Goal: Task Accomplishment & Management: Use online tool/utility

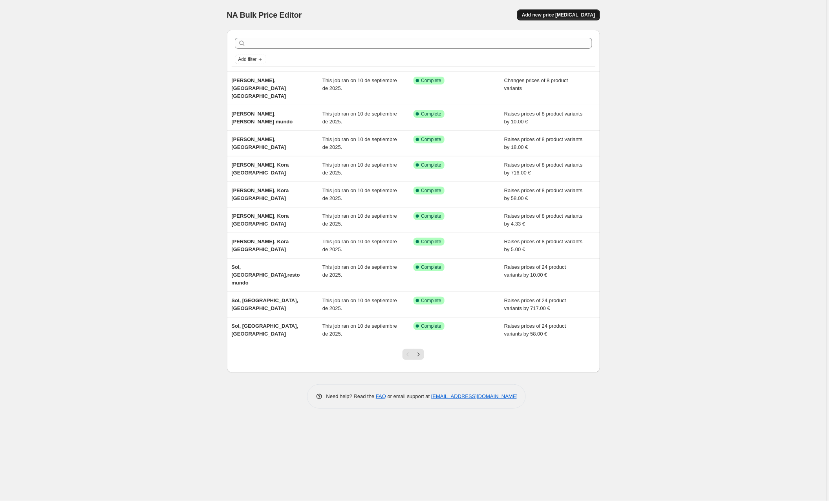
click at [544, 13] on span "Add new price [MEDICAL_DATA]" at bounding box center [558, 15] width 73 height 6
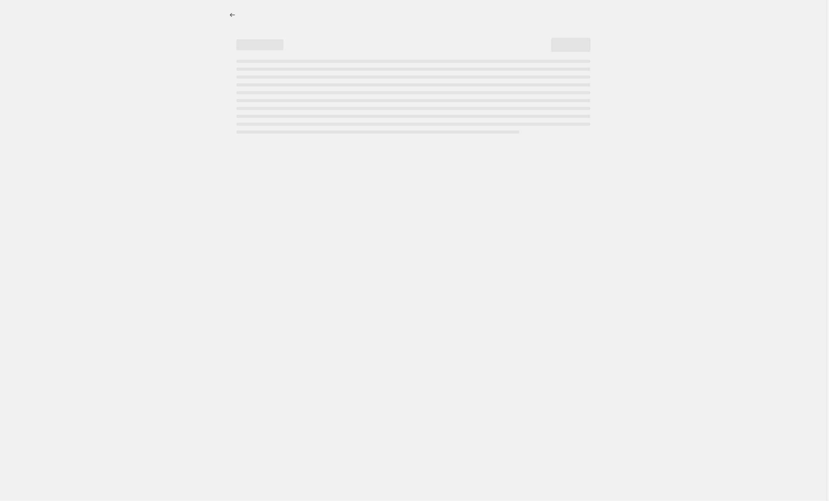
select select "percentage"
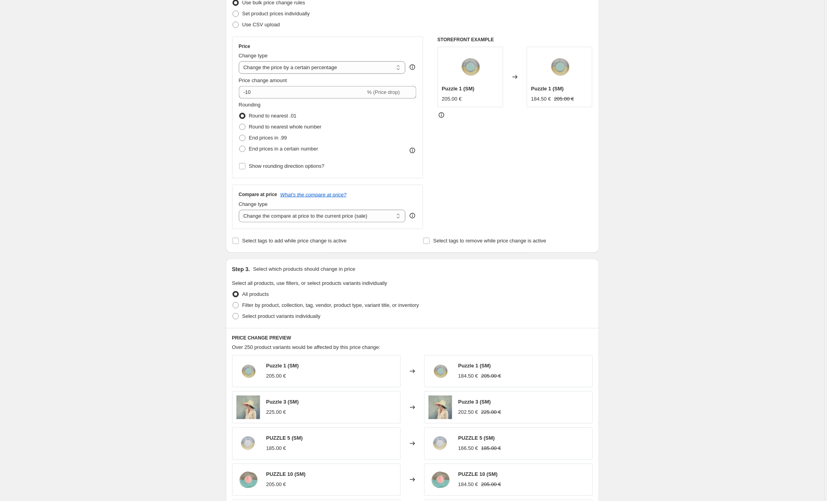
scroll to position [196, 0]
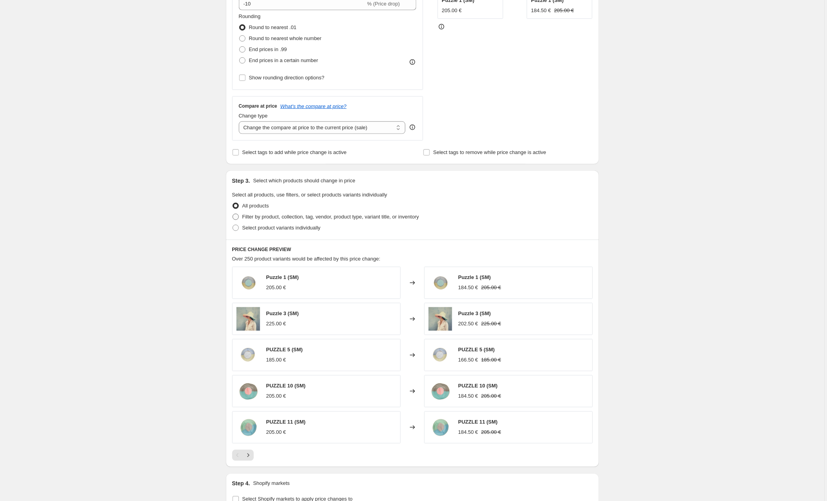
click at [237, 218] on span at bounding box center [236, 217] width 6 height 6
click at [233, 214] on input "Filter by product, collection, tag, vendor, product type, variant title, or inv…" at bounding box center [233, 214] width 0 height 0
radio input "true"
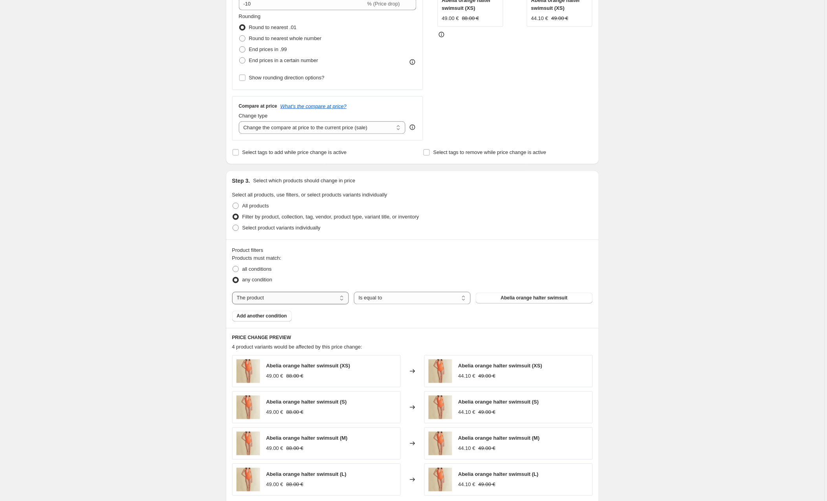
select select "collection"
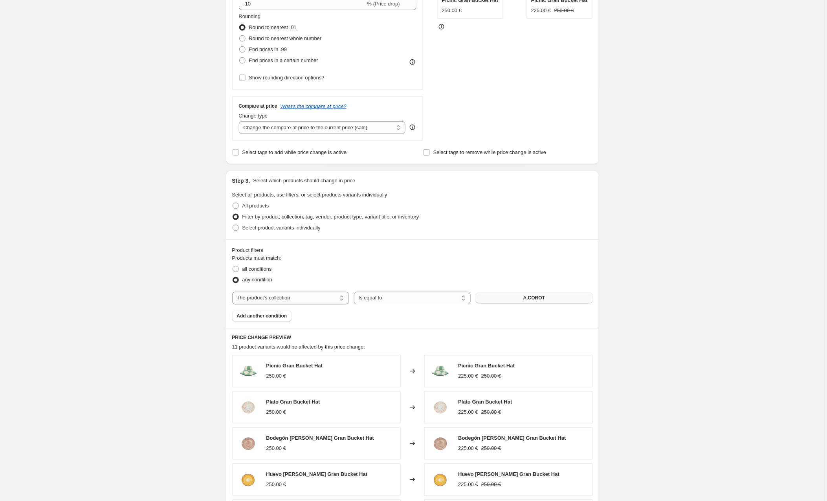
click at [512, 299] on button "A.COROT" at bounding box center [534, 298] width 117 height 11
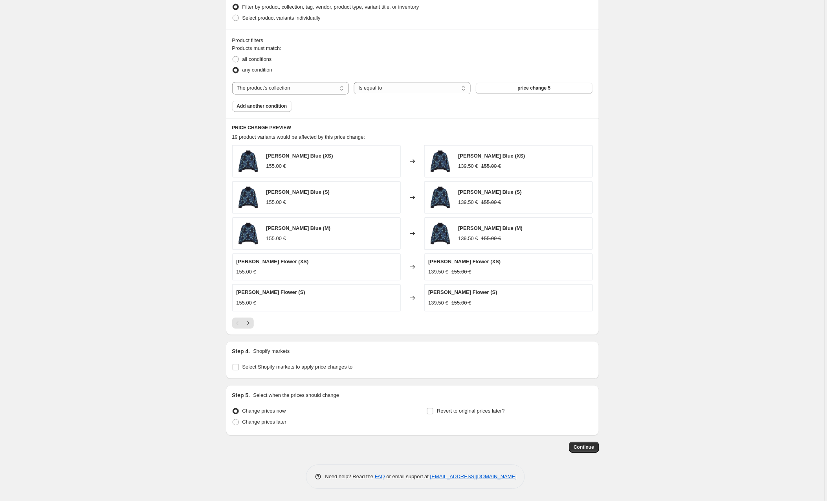
scroll to position [408, 0]
click at [238, 364] on input "Select Shopify markets to apply price changes to" at bounding box center [236, 367] width 6 height 6
checkbox input "true"
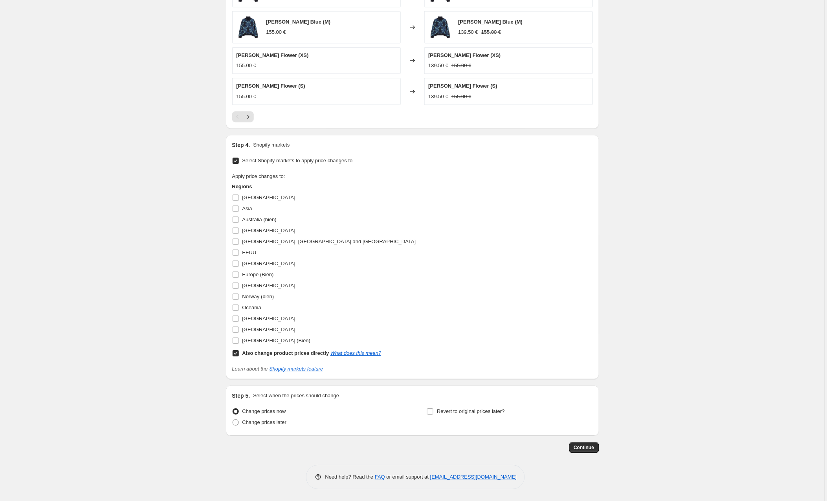
scroll to position [616, 0]
click at [234, 353] on input "Also change product prices directly What does this mean?" at bounding box center [236, 353] width 6 height 6
checkbox input "false"
click at [237, 274] on input "Europe (Bien)" at bounding box center [236, 274] width 6 height 6
checkbox input "true"
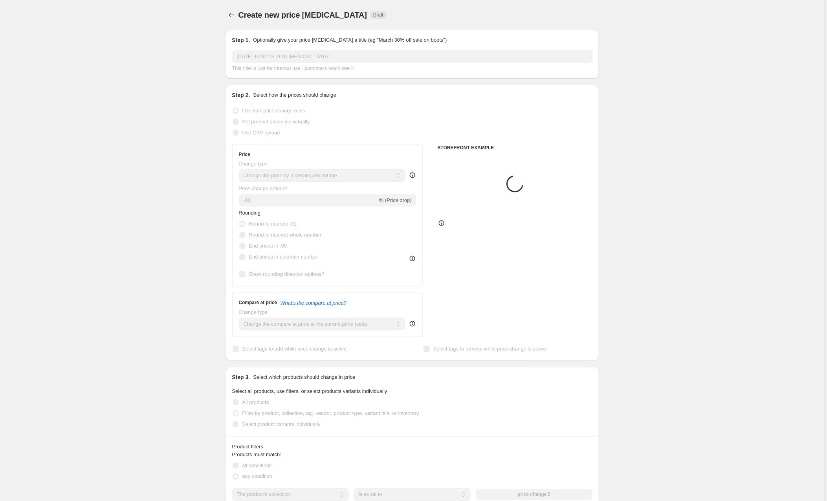
scroll to position [0, 0]
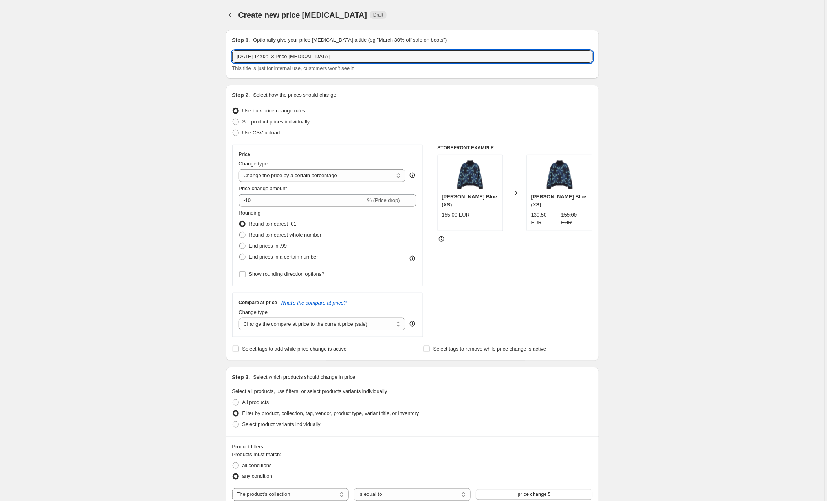
drag, startPoint x: 341, startPoint y: 55, endPoint x: 198, endPoint y: 53, distance: 143.0
type input "m"
type input "[PERSON_NAME], [PERSON_NAME], [PERSON_NAME] europa"
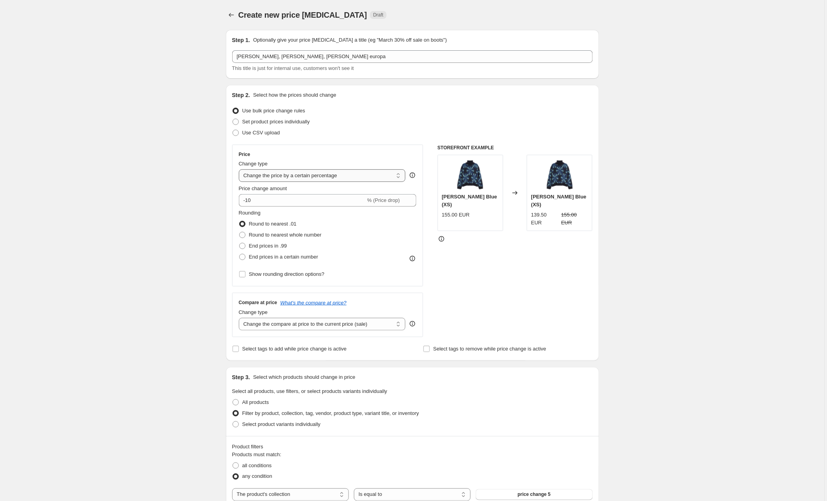
select select "by"
drag, startPoint x: 274, startPoint y: 200, endPoint x: 212, endPoint y: 203, distance: 62.5
type input "5.00"
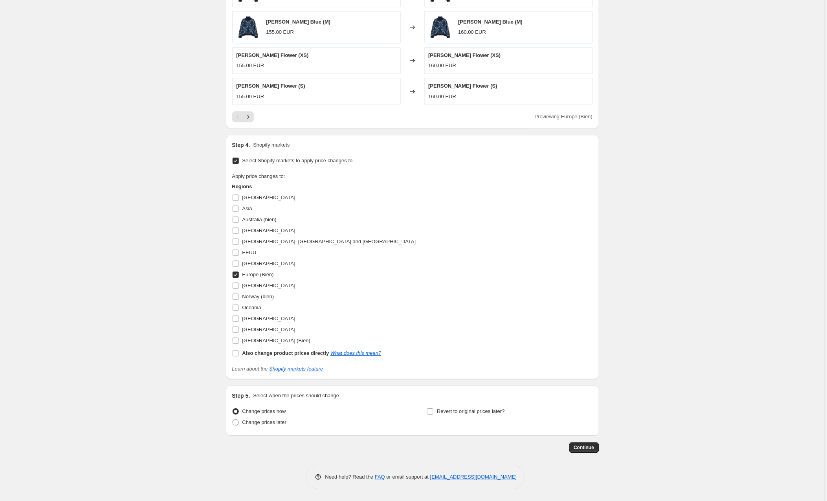
scroll to position [616, 0]
click at [580, 446] on span "Continue" at bounding box center [584, 447] width 20 height 6
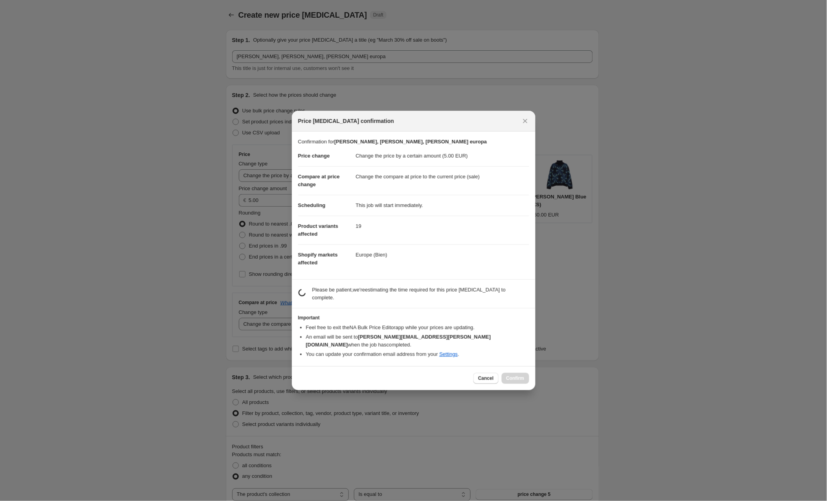
scroll to position [615, 0]
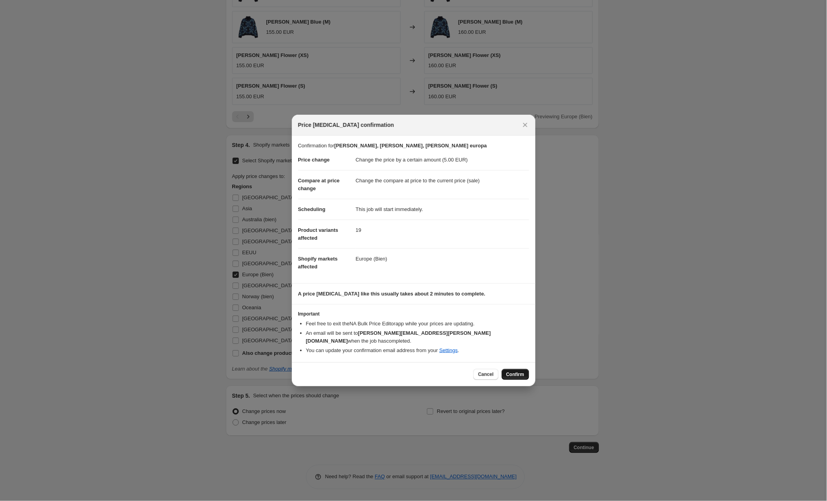
click at [515, 371] on span "Confirm" at bounding box center [515, 374] width 18 height 6
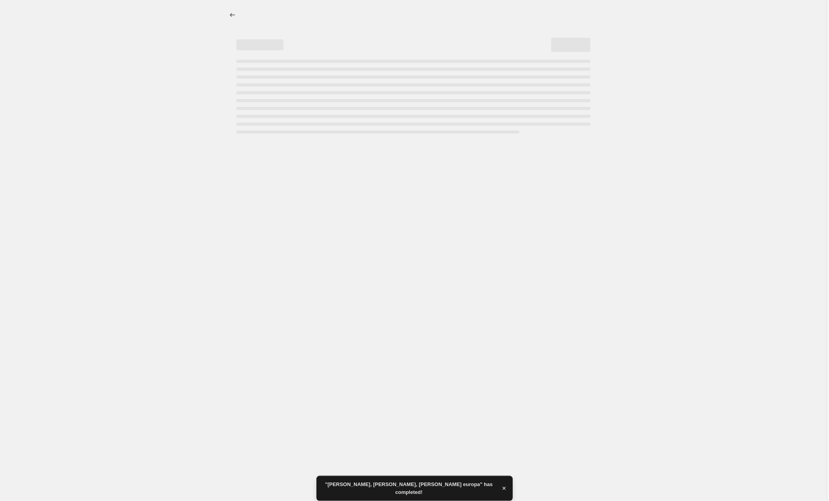
select select "by"
select select "collection"
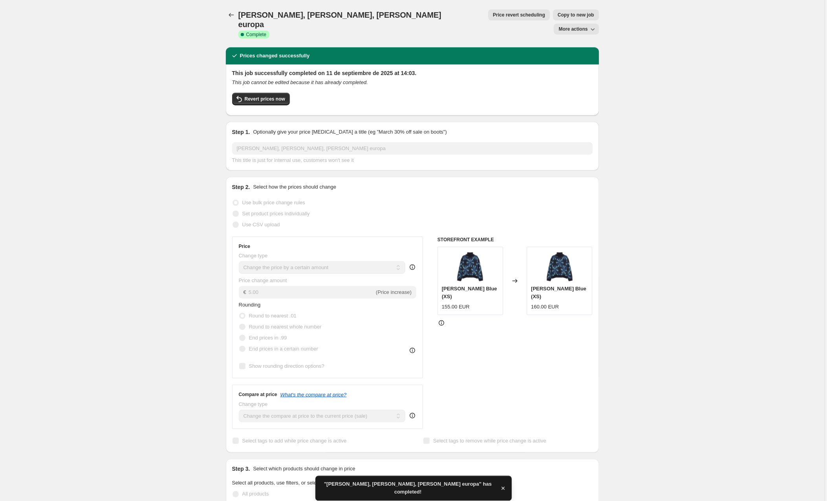
click at [558, 15] on span "Copy to new job" at bounding box center [576, 15] width 37 height 6
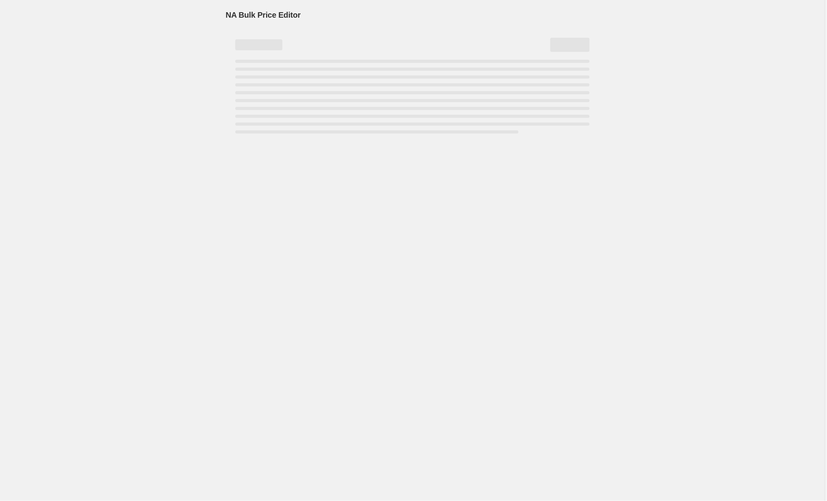
select select "by"
select select "collection"
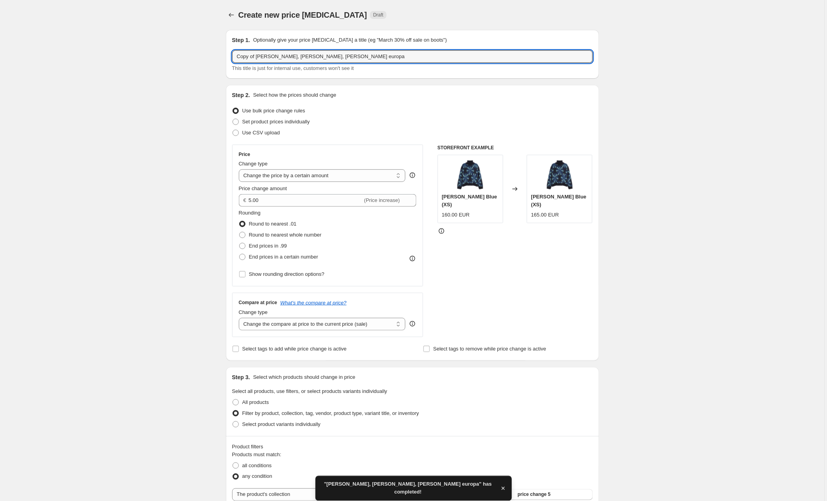
drag, startPoint x: 259, startPoint y: 56, endPoint x: 214, endPoint y: 55, distance: 44.8
drag, startPoint x: 348, startPoint y: 58, endPoint x: 312, endPoint y: 56, distance: 36.2
click at [312, 56] on input "[PERSON_NAME], [PERSON_NAME], [PERSON_NAME] europa" at bounding box center [412, 56] width 361 height 13
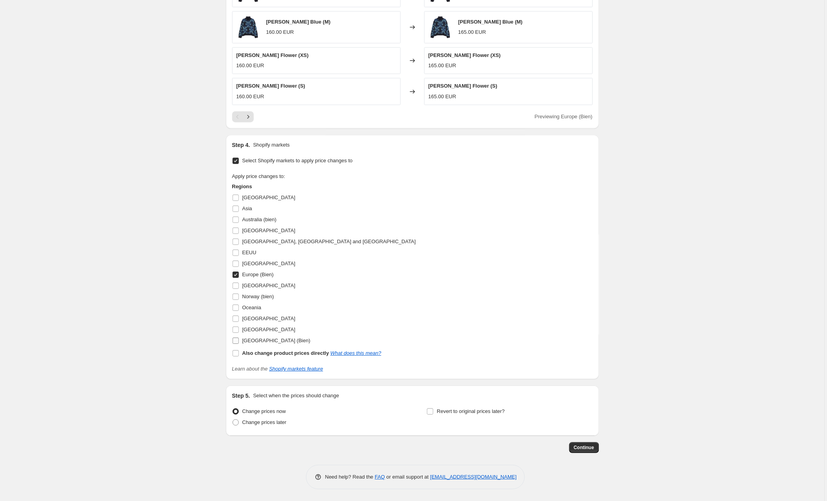
scroll to position [616, 0]
type input "[PERSON_NAME], [PERSON_NAME], [PERSON_NAME] uk"
drag, startPoint x: 235, startPoint y: 340, endPoint x: 237, endPoint y: 310, distance: 29.9
click at [235, 339] on input "[GEOGRAPHIC_DATA] (Bien)" at bounding box center [236, 340] width 6 height 6
checkbox input "true"
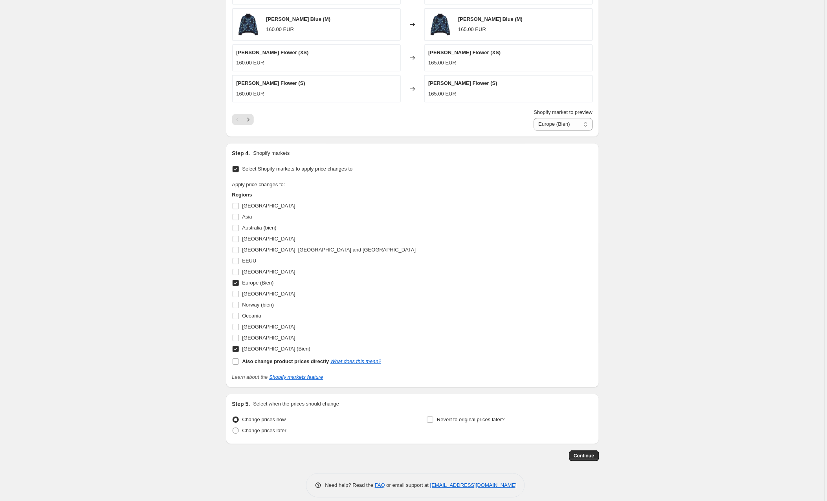
click at [235, 285] on input "Europe (Bien)" at bounding box center [236, 283] width 6 height 6
checkbox input "false"
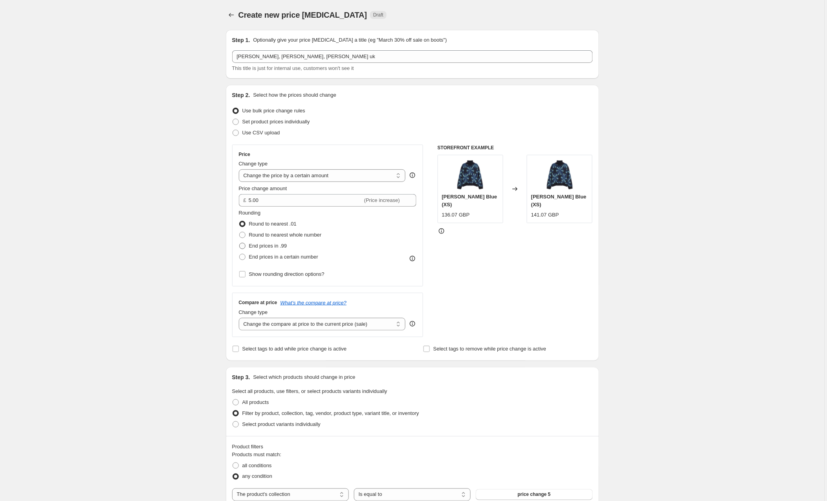
scroll to position [0, 0]
drag, startPoint x: 270, startPoint y: 200, endPoint x: 229, endPoint y: 196, distance: 40.7
click at [229, 196] on div "Step 2. Select how the prices should change Use bulk price change rules Set pro…" at bounding box center [412, 223] width 373 height 276
type input "4.30"
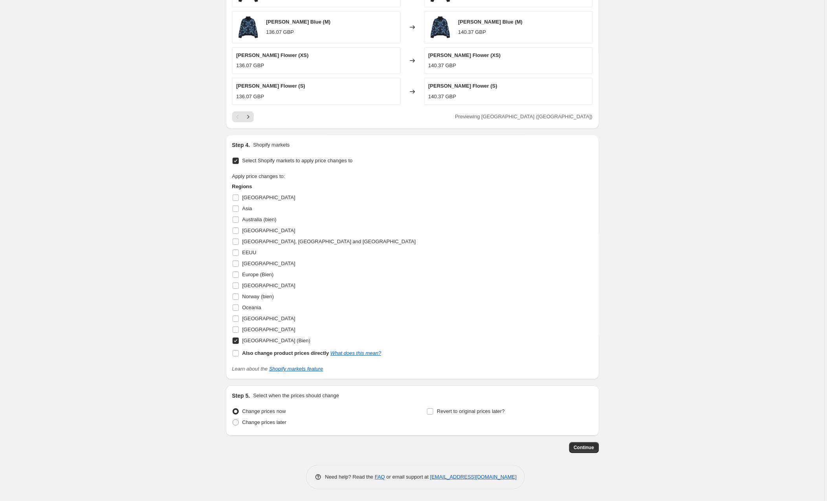
scroll to position [616, 0]
click at [585, 449] on span "Continue" at bounding box center [584, 447] width 20 height 6
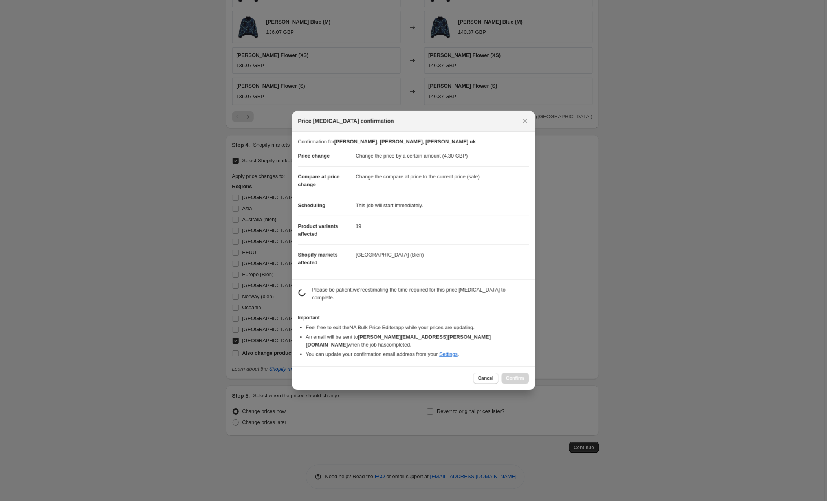
scroll to position [0, 0]
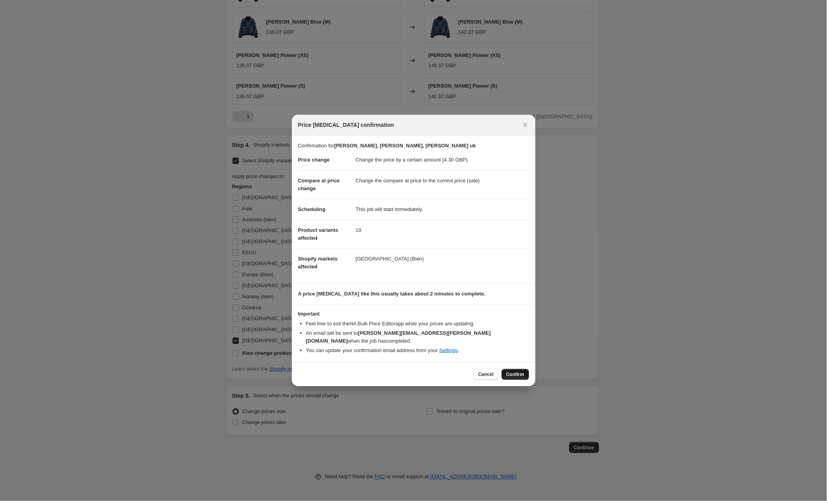
click at [519, 371] on span "Confirm" at bounding box center [515, 374] width 18 height 6
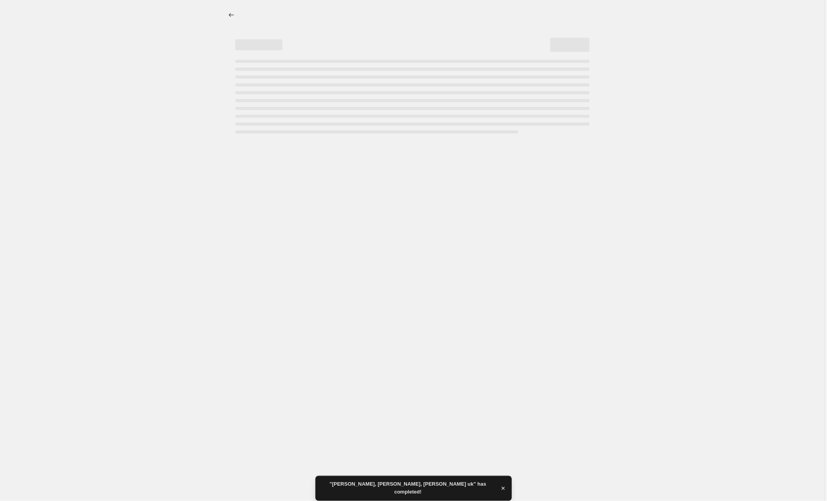
select select "by"
select select "collection"
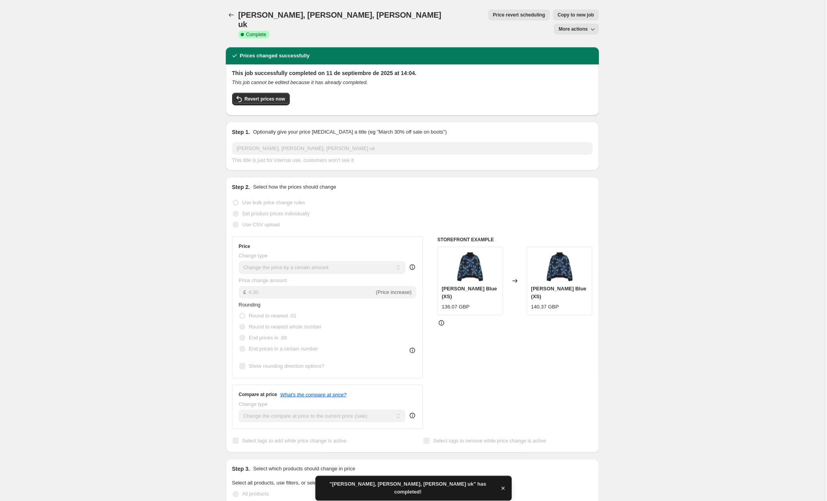
click at [558, 16] on span "Copy to new job" at bounding box center [576, 15] width 37 height 6
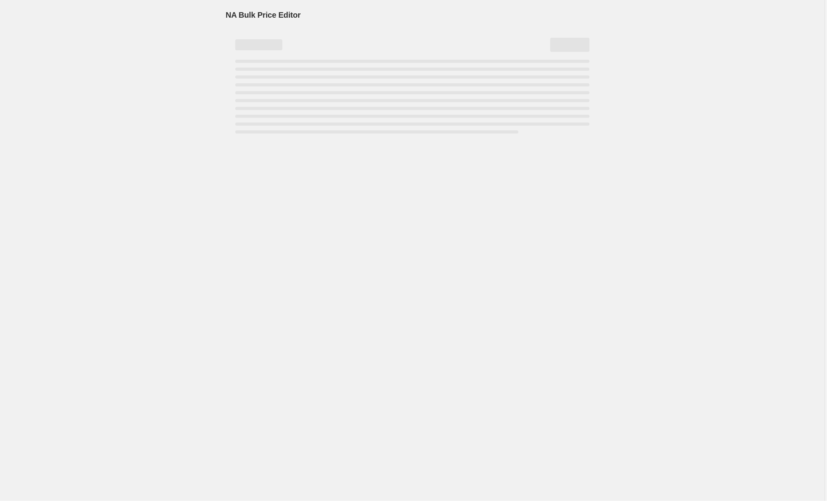
select select "by"
select select "collection"
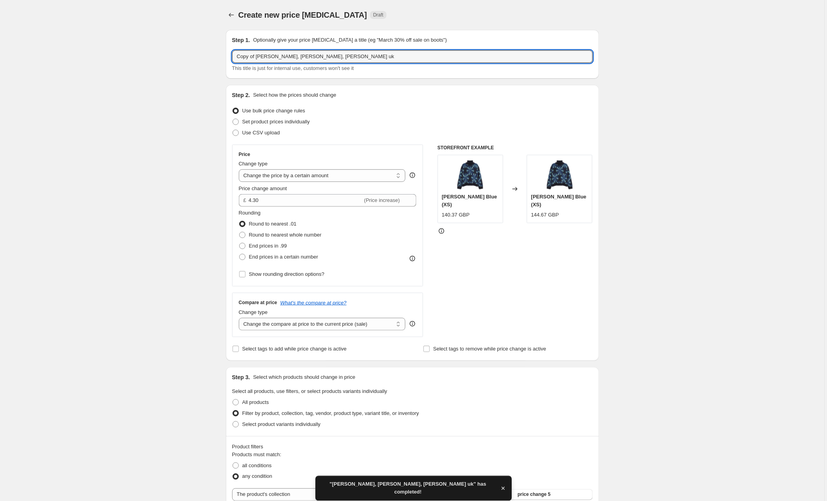
drag, startPoint x: 258, startPoint y: 56, endPoint x: 207, endPoint y: 57, distance: 51.1
click at [328, 57] on input "[PERSON_NAME], [PERSON_NAME], [PERSON_NAME] uk" at bounding box center [412, 56] width 361 height 13
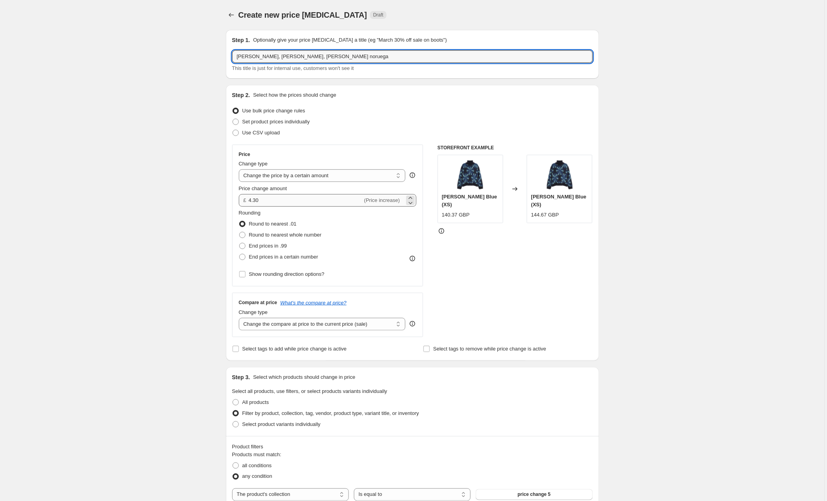
type input "[PERSON_NAME], [PERSON_NAME], [PERSON_NAME] noruega"
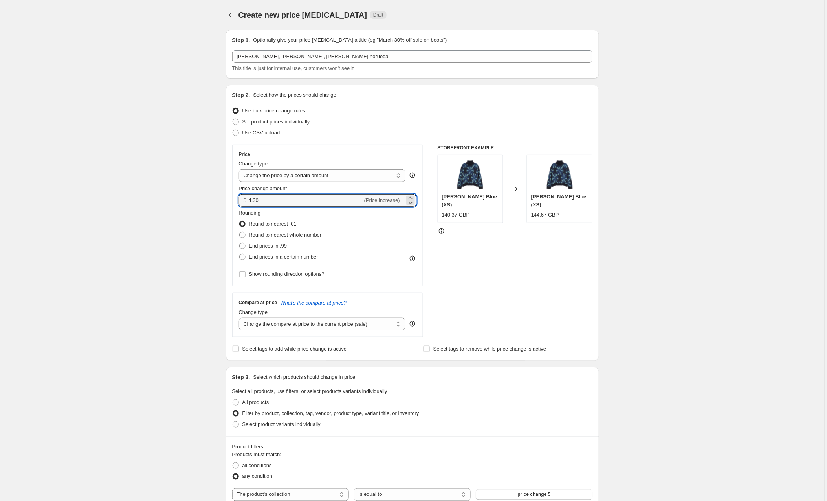
drag, startPoint x: 260, startPoint y: 200, endPoint x: 249, endPoint y: 199, distance: 10.6
click at [249, 199] on div "£ 4.30 (Price increase)" at bounding box center [328, 200] width 178 height 13
type input "58.00"
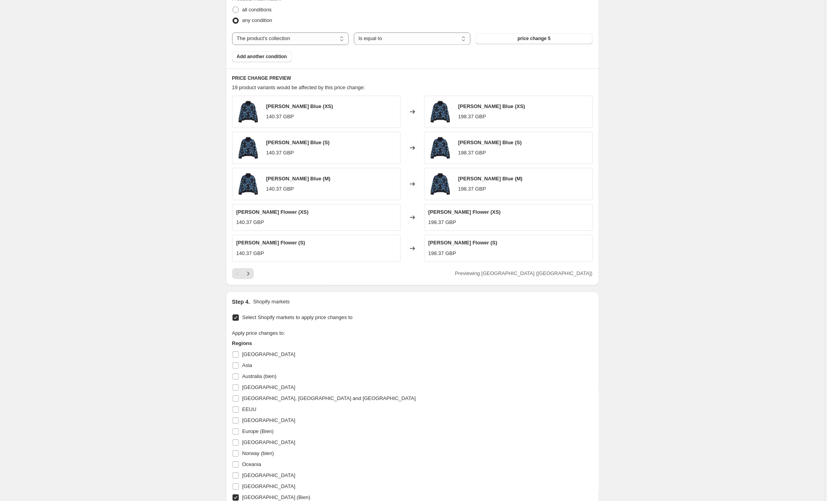
scroll to position [512, 0]
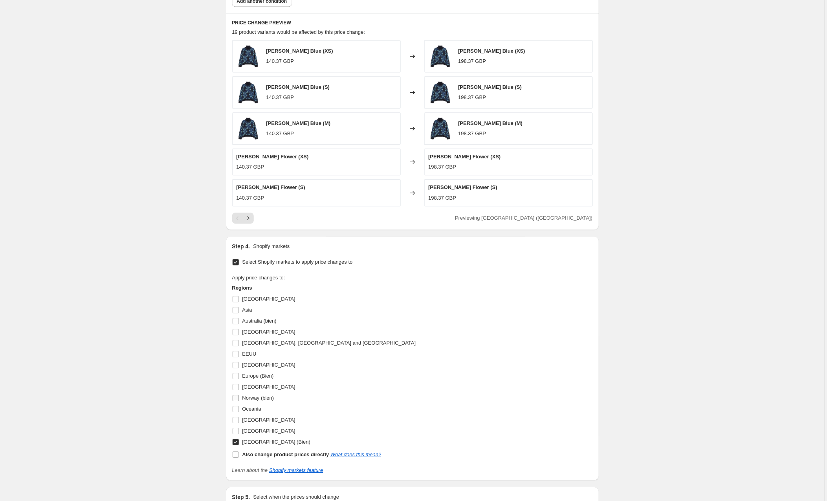
click at [238, 400] on input "Norway (bien)" at bounding box center [236, 398] width 6 height 6
checkbox input "true"
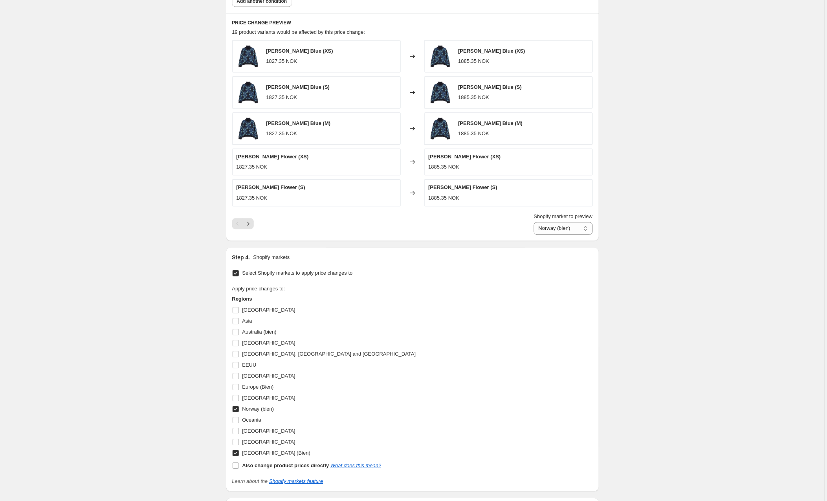
scroll to position [512, 0]
click at [237, 466] on input "Also change product prices directly What does this mean?" at bounding box center [236, 465] width 6 height 6
checkbox input "true"
select select "direct"
click at [237, 467] on input "Also change product prices directly What does this mean?" at bounding box center [236, 465] width 6 height 6
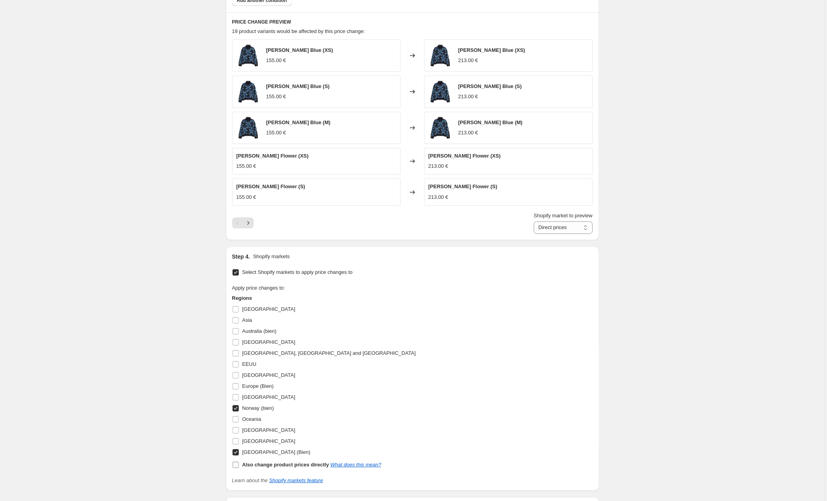
checkbox input "false"
select select "104775024978"
click at [237, 454] on input "[GEOGRAPHIC_DATA] (Bien)" at bounding box center [236, 452] width 6 height 6
checkbox input "false"
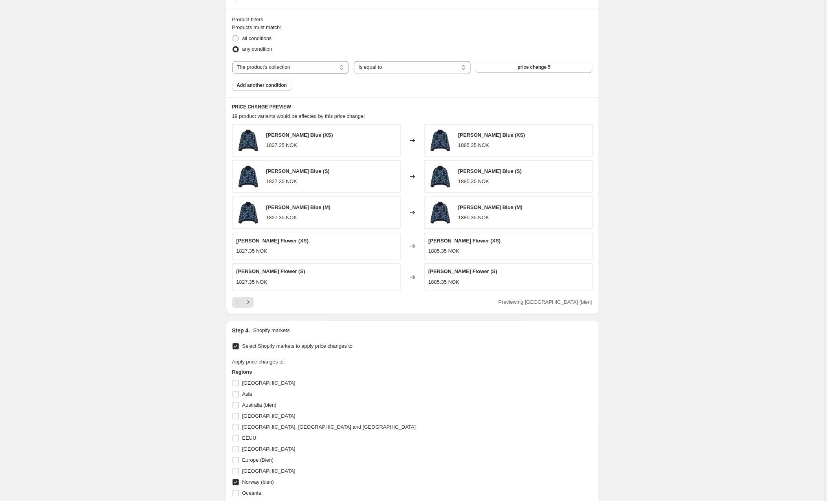
scroll to position [616, 0]
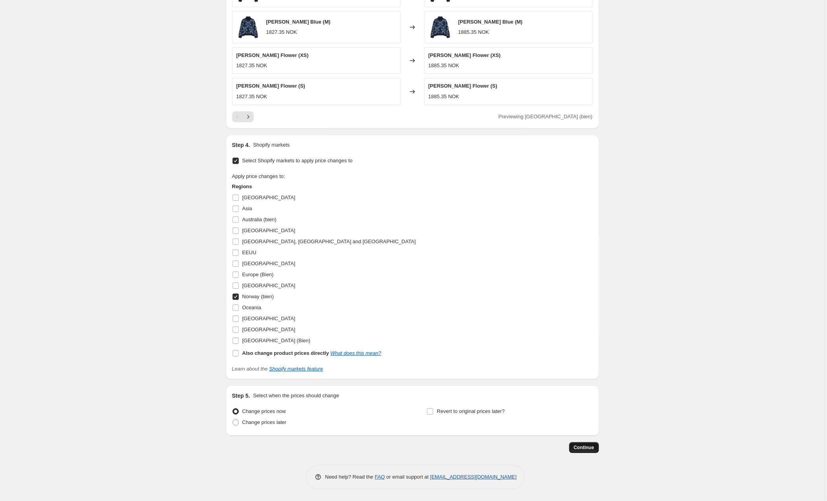
click at [583, 449] on span "Continue" at bounding box center [584, 447] width 20 height 6
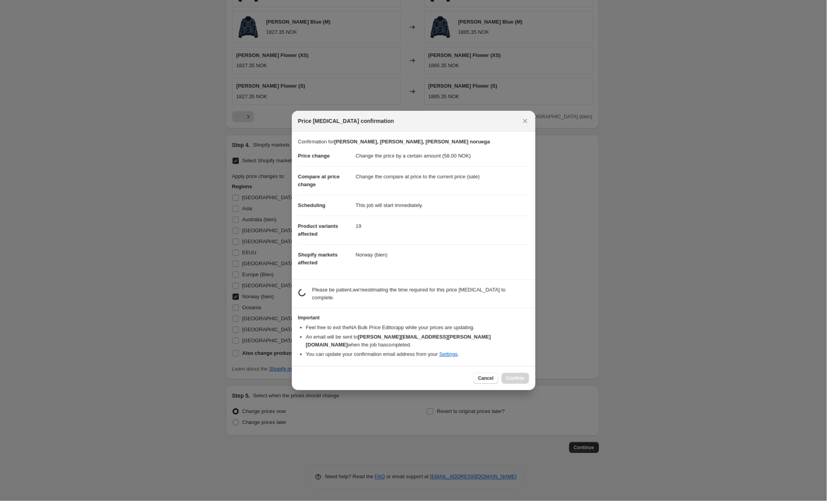
scroll to position [0, 0]
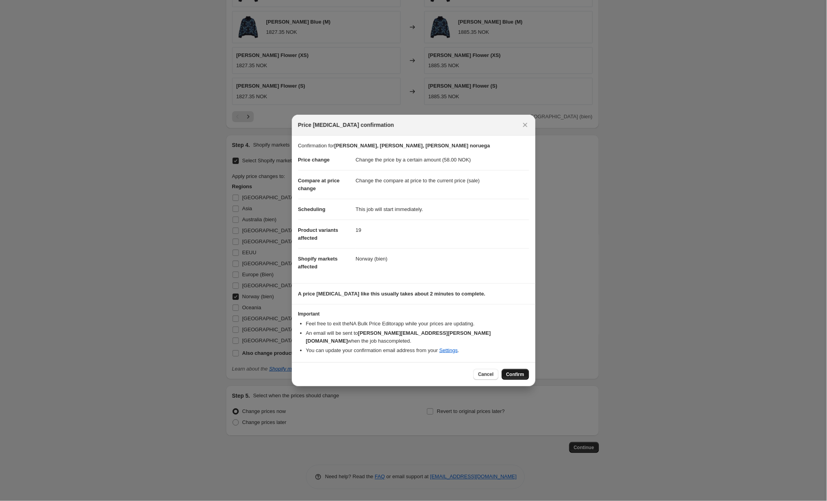
click at [519, 371] on span "Confirm" at bounding box center [515, 374] width 18 height 6
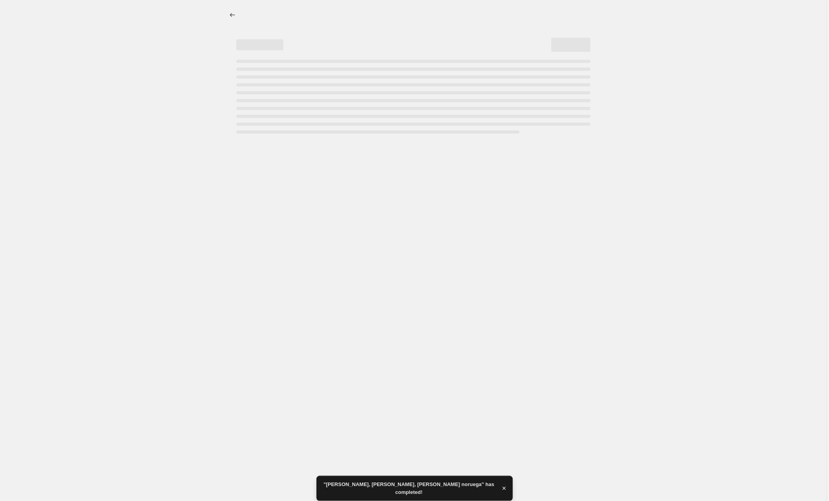
select select "by"
select select "collection"
